Goal: Task Accomplishment & Management: Manage account settings

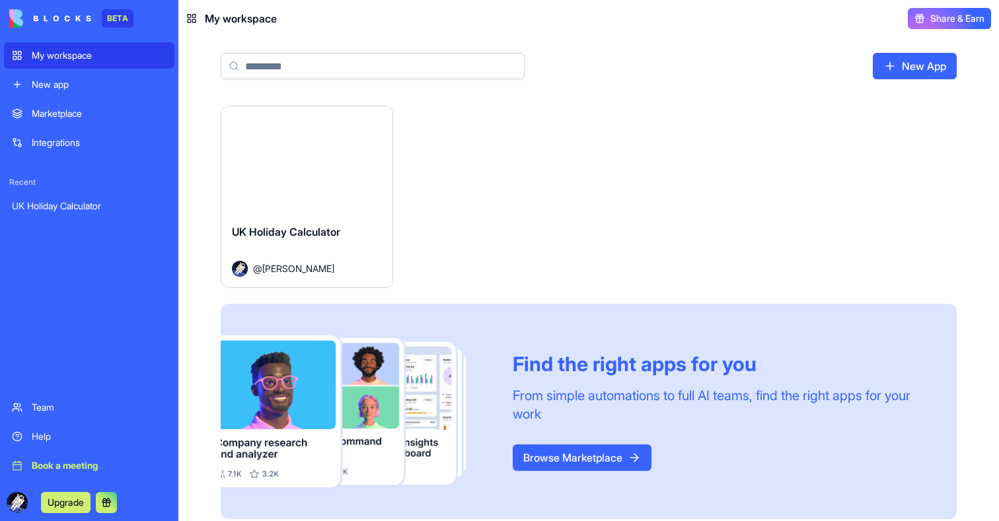
click at [309, 170] on button "Launch" at bounding box center [306, 160] width 99 height 26
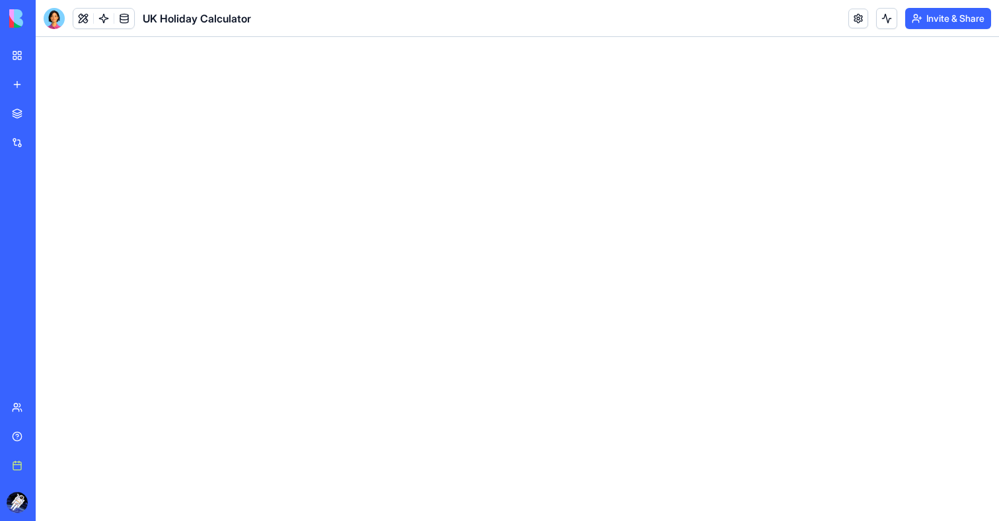
click at [47, 17] on div at bounding box center [54, 18] width 21 height 21
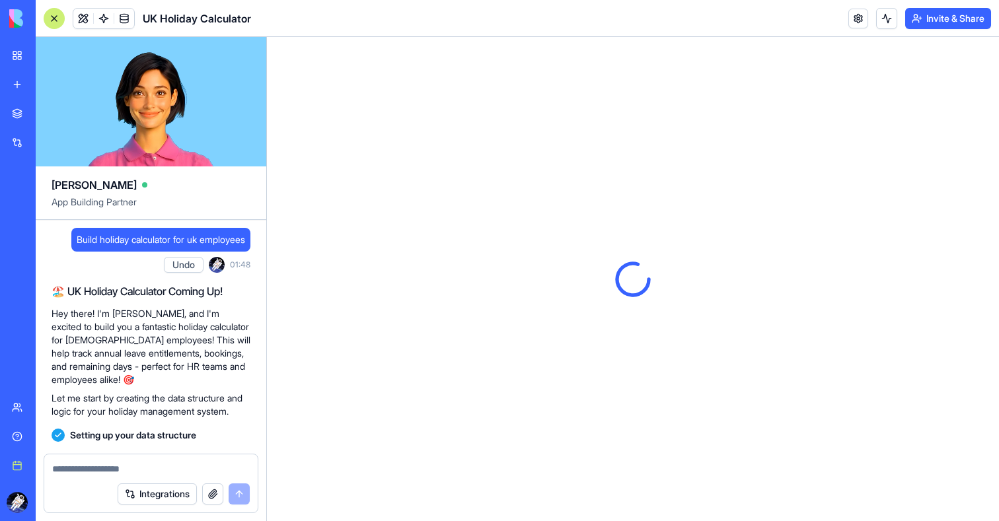
click at [56, 20] on div at bounding box center [54, 18] width 21 height 21
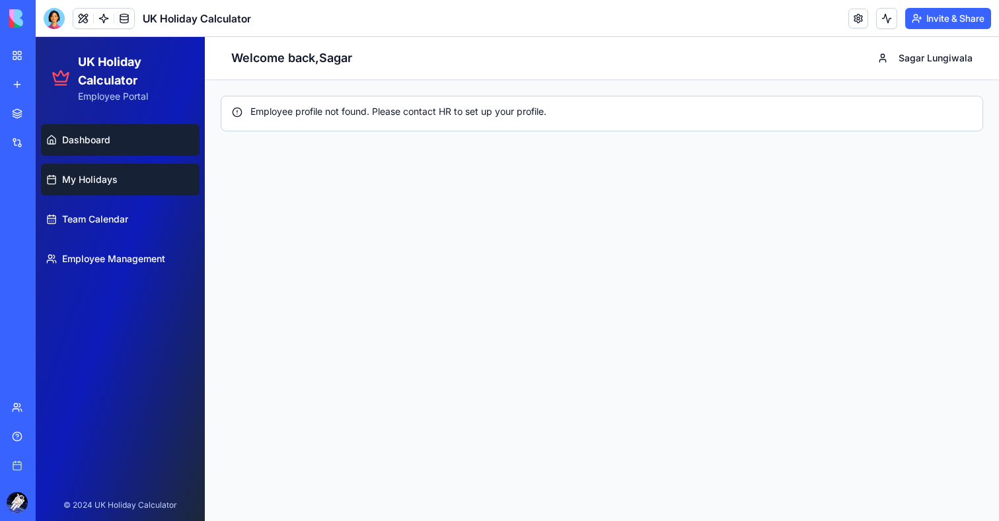
click at [133, 186] on link "My Holidays" at bounding box center [120, 180] width 159 height 32
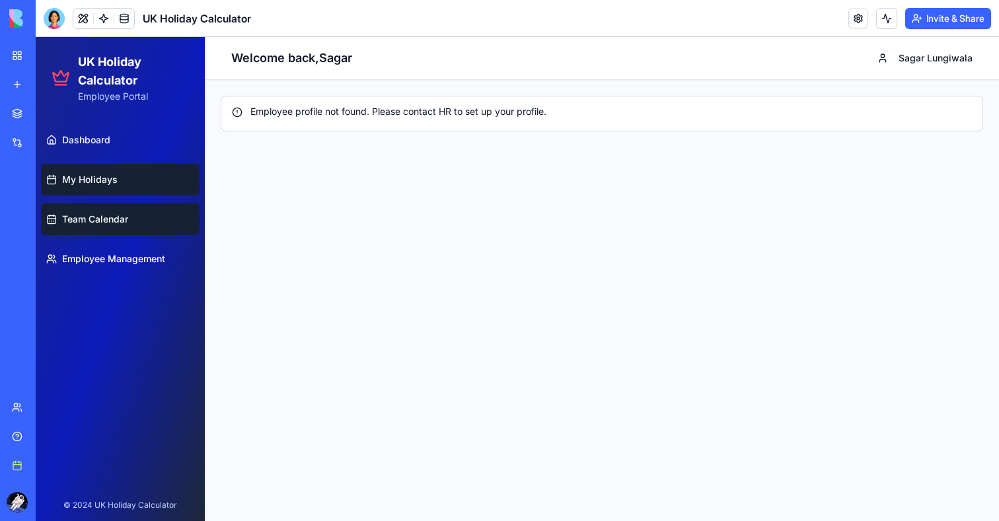
click at [121, 218] on span "Team Calendar" at bounding box center [95, 219] width 66 height 13
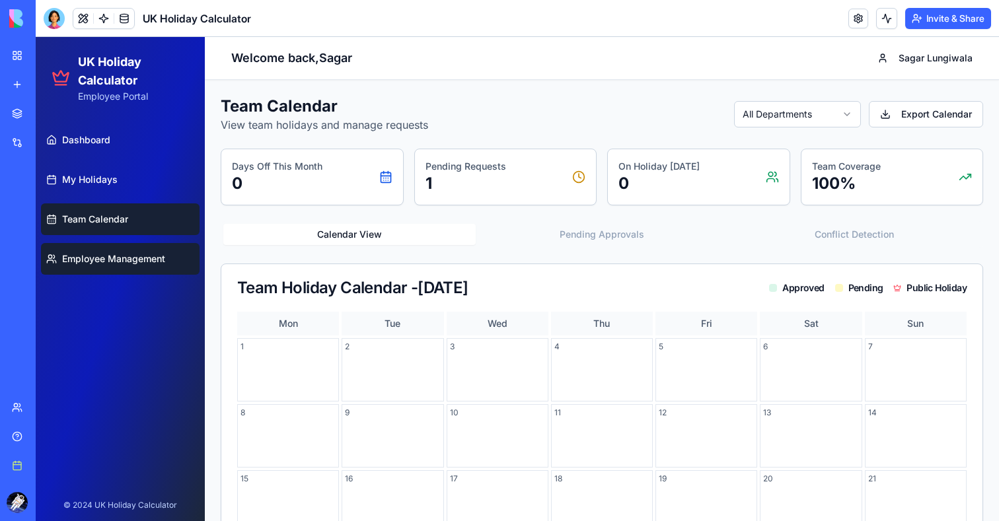
click at [128, 258] on span "Employee Management" at bounding box center [113, 258] width 103 height 13
click at [135, 266] on button "Employee Management" at bounding box center [120, 259] width 159 height 32
click at [108, 207] on link "Team Calendar" at bounding box center [120, 220] width 159 height 32
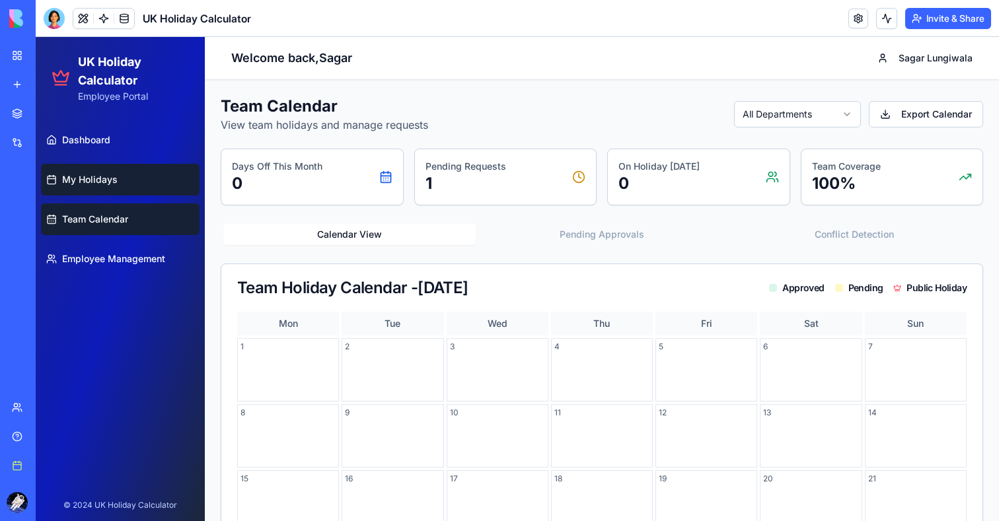
click at [108, 178] on span "My Holidays" at bounding box center [90, 179] width 56 height 13
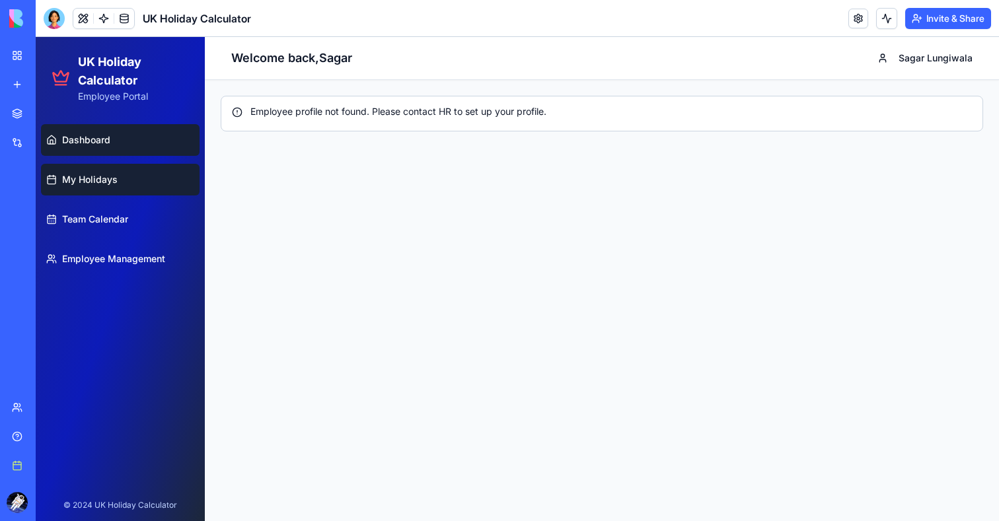
click at [107, 142] on span "Dashboard" at bounding box center [86, 139] width 48 height 13
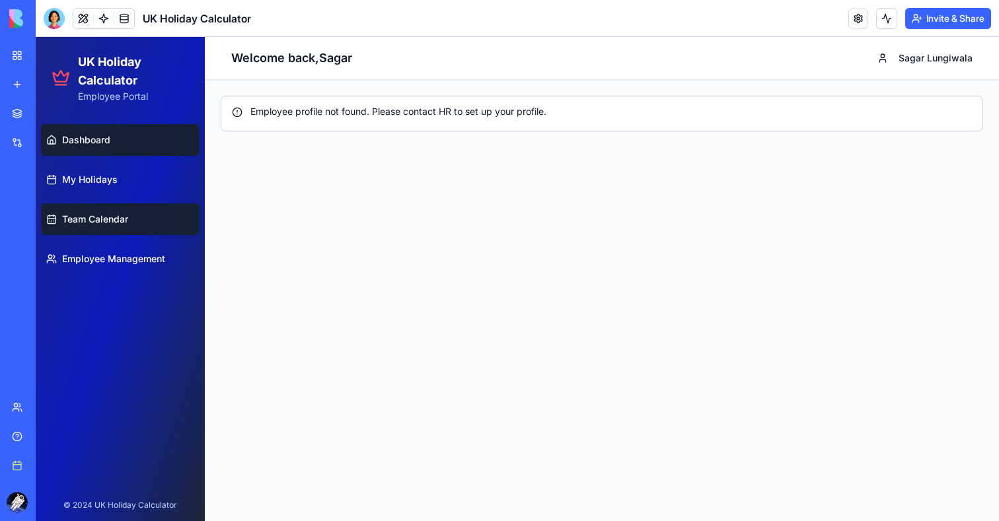
click at [112, 214] on span "Team Calendar" at bounding box center [95, 219] width 66 height 13
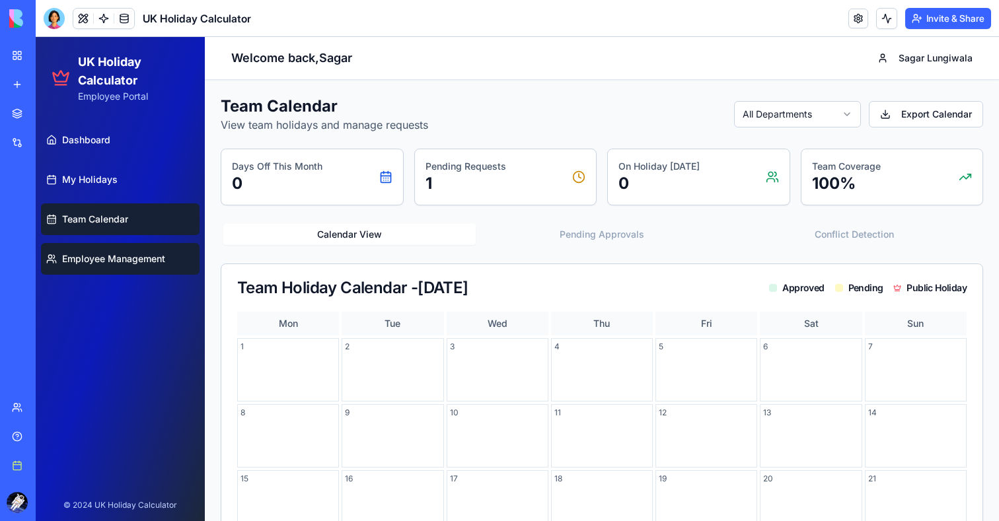
click at [116, 247] on button "Employee Management" at bounding box center [120, 259] width 159 height 32
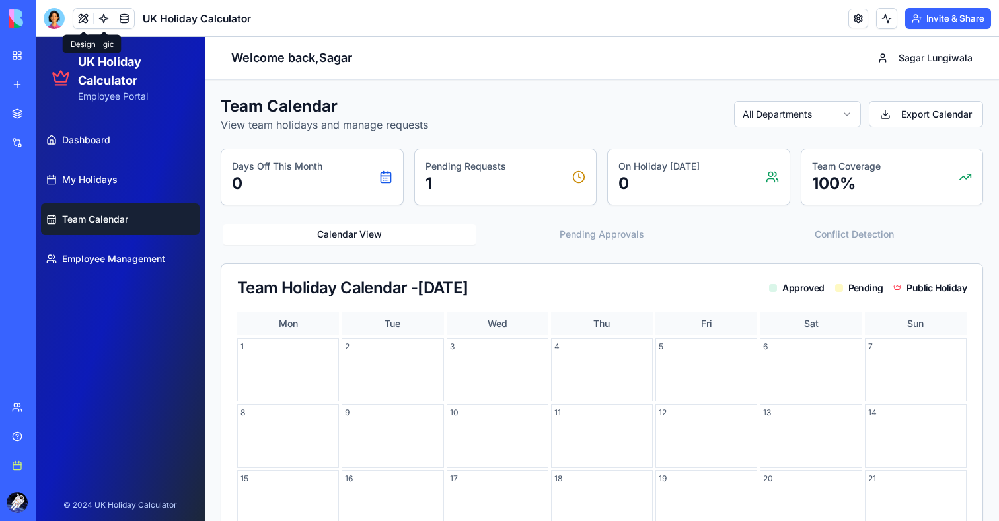
click at [83, 19] on button at bounding box center [83, 19] width 20 height 20
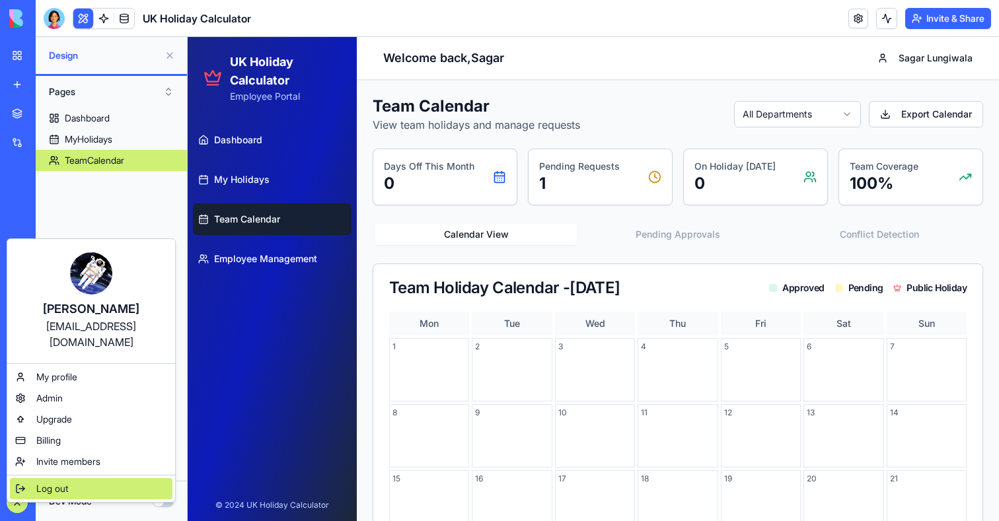
click at [65, 482] on span "Log out" at bounding box center [52, 488] width 32 height 13
